Goal: Contribute content: Contribute content

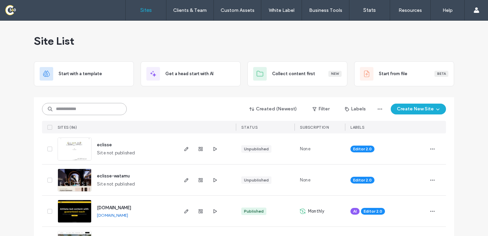
click at [74, 106] on input at bounding box center [84, 109] width 85 height 12
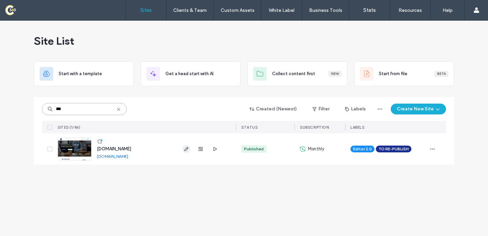
type input "***"
click at [188, 148] on use "button" at bounding box center [186, 149] width 4 height 4
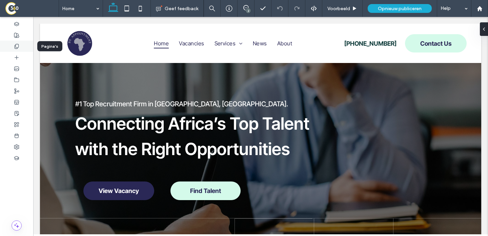
click at [21, 45] on div at bounding box center [16, 46] width 33 height 11
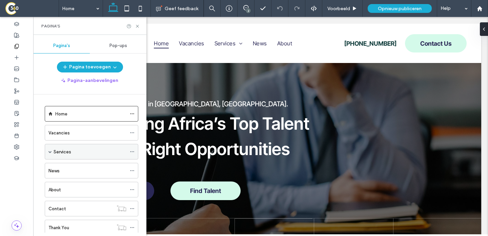
click at [53, 152] on div "Services" at bounding box center [92, 152] width 94 height 16
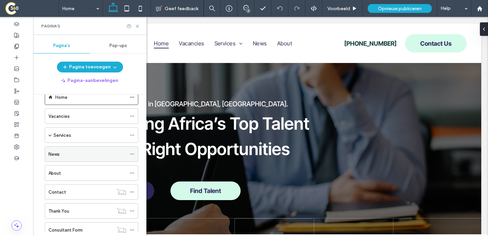
scroll to position [20, 0]
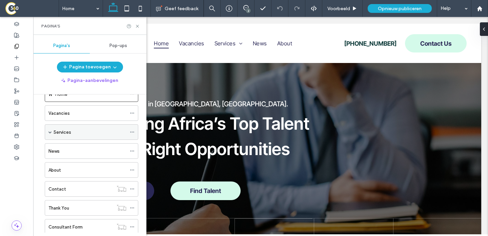
click at [49, 131] on span at bounding box center [49, 132] width 3 height 3
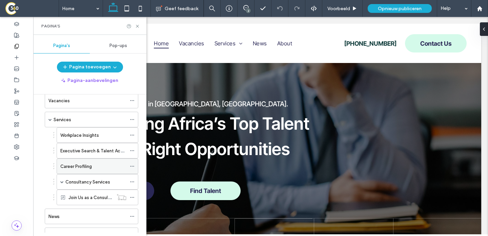
scroll to position [38, 0]
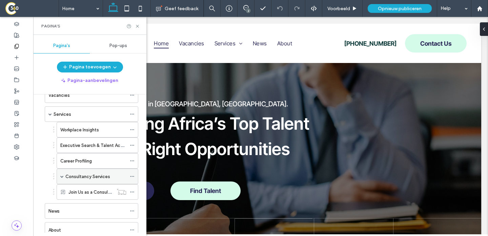
click at [60, 176] on div "Consultancy Services" at bounding box center [98, 177] width 82 height 16
click at [63, 176] on span at bounding box center [61, 176] width 3 height 3
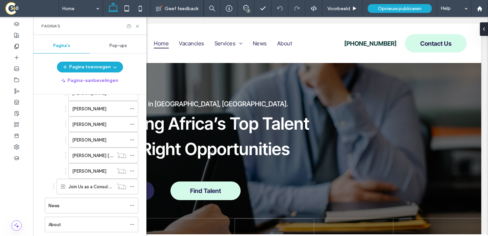
scroll to position [192, 0]
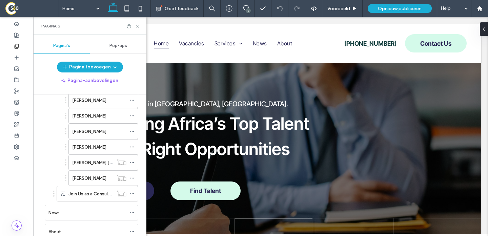
click at [85, 183] on div "Yaniv Sternberg" at bounding box center [92, 178] width 41 height 15
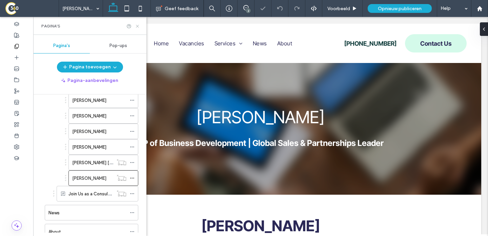
click at [137, 27] on icon at bounding box center [137, 26] width 5 height 5
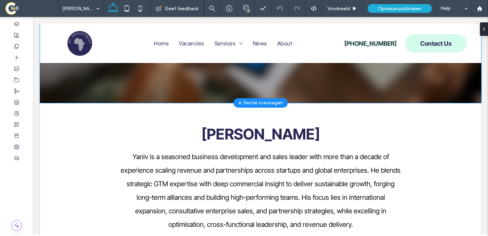
scroll to position [97, 0]
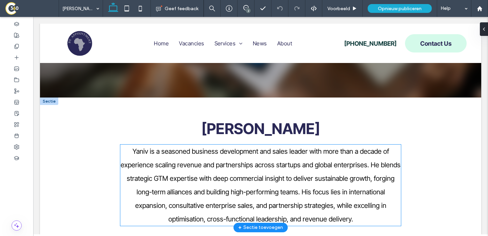
click at [196, 165] on span "Yaniv is a seasoned business development and sales leader with more than a deca…" at bounding box center [261, 185] width 280 height 76
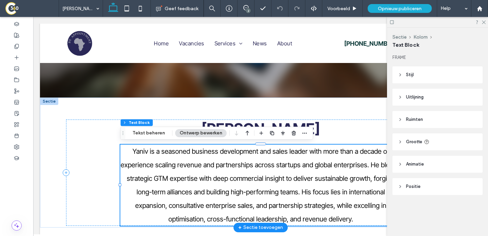
click at [196, 165] on span "Yaniv is a seasoned business development and sales leader with more than a deca…" at bounding box center [261, 185] width 280 height 76
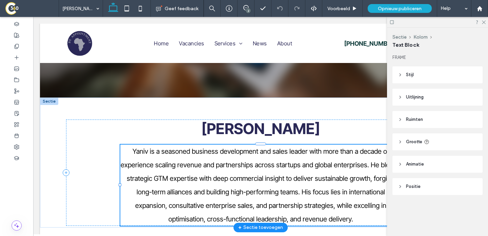
type input "**********"
type input "**"
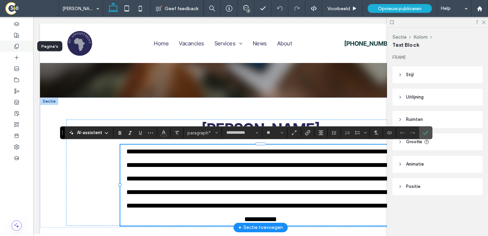
click at [13, 47] on div at bounding box center [16, 46] width 33 height 11
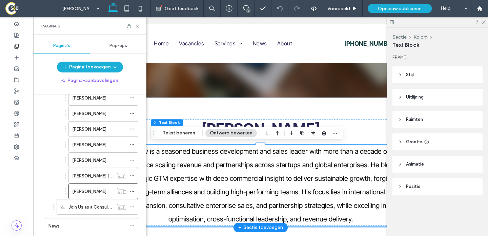
scroll to position [178, 0]
click at [96, 182] on div "Shera B G Noorbhai" at bounding box center [92, 176] width 41 height 15
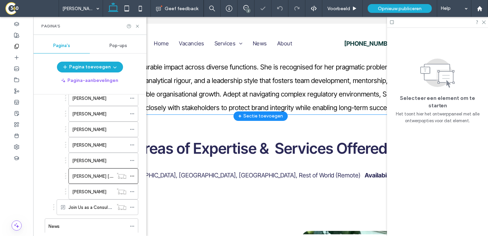
click at [196, 88] on p "Shera is a strategic and results-driven Associate Actuary with extensive experi…" at bounding box center [260, 60] width 281 height 108
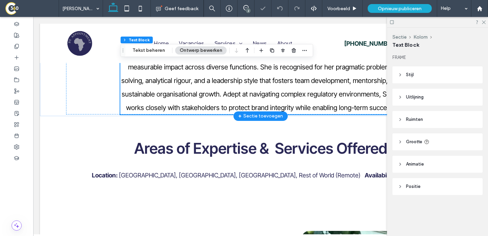
click at [196, 88] on div "Shera is a strategic and results-driven Associate Actuary with extensive experi…" at bounding box center [260, 60] width 281 height 108
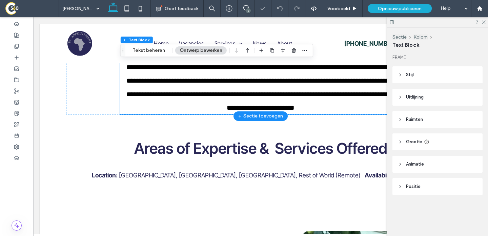
scroll to position [170, 0]
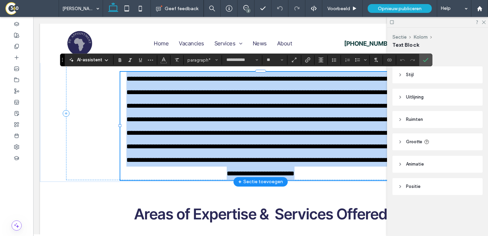
paste div
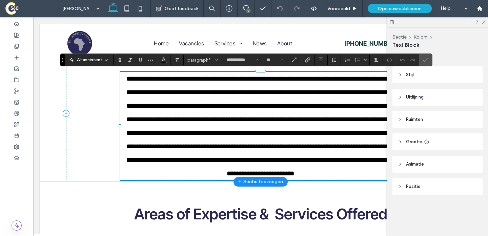
type input "**"
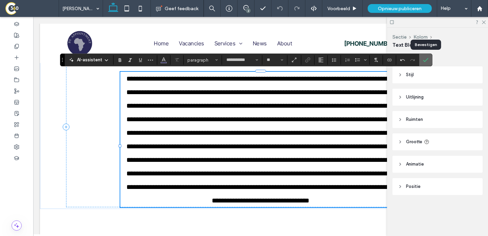
click at [425, 59] on icon "Bevestigen" at bounding box center [425, 59] width 5 height 5
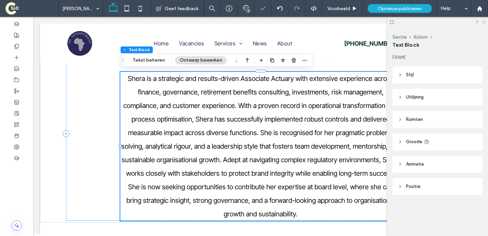
click at [485, 23] on icon at bounding box center [483, 22] width 4 height 4
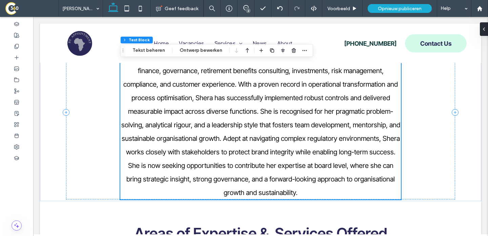
scroll to position [188, 0]
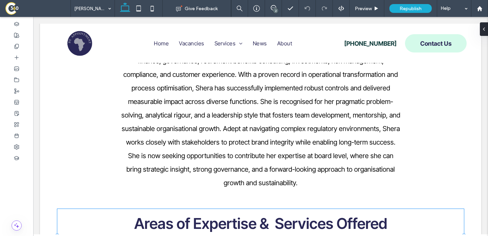
scroll to position [146, 0]
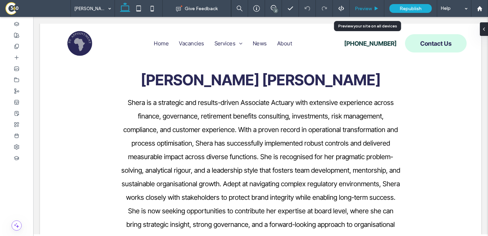
click at [360, 8] on span "Preview" at bounding box center [363, 9] width 17 height 6
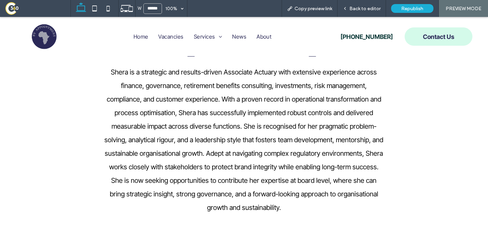
scroll to position [181, 0]
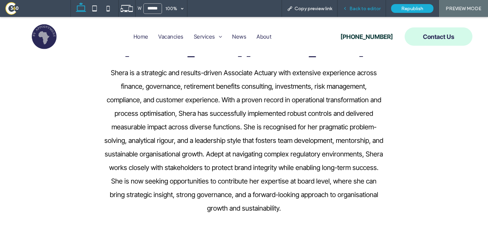
click at [361, 10] on span "Back to editor" at bounding box center [365, 9] width 31 height 6
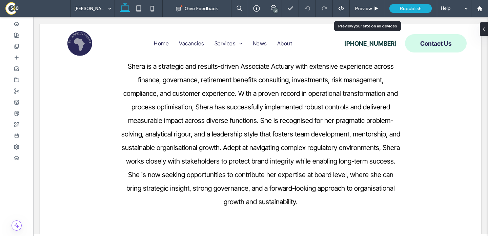
scroll to position [178, 0]
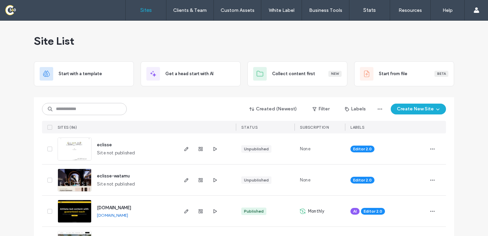
click at [59, 107] on input at bounding box center [84, 109] width 85 height 12
click at [57, 101] on div "Created (Newest) Filter Labels Create New Site SITES (86) STATUS SUBSCRIPTION L…" at bounding box center [244, 115] width 404 height 36
click at [58, 108] on input at bounding box center [84, 109] width 85 height 12
click at [62, 112] on input at bounding box center [84, 109] width 85 height 12
type input "*"
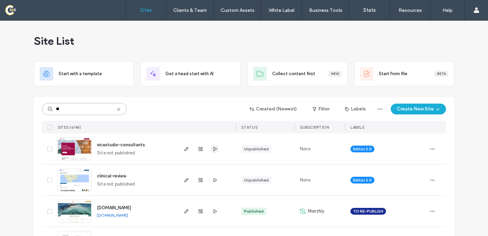
type input "**"
click at [212, 148] on icon "button" at bounding box center [214, 148] width 5 height 5
click at [186, 151] on icon "button" at bounding box center [186, 148] width 5 height 5
